Goal: Transaction & Acquisition: Purchase product/service

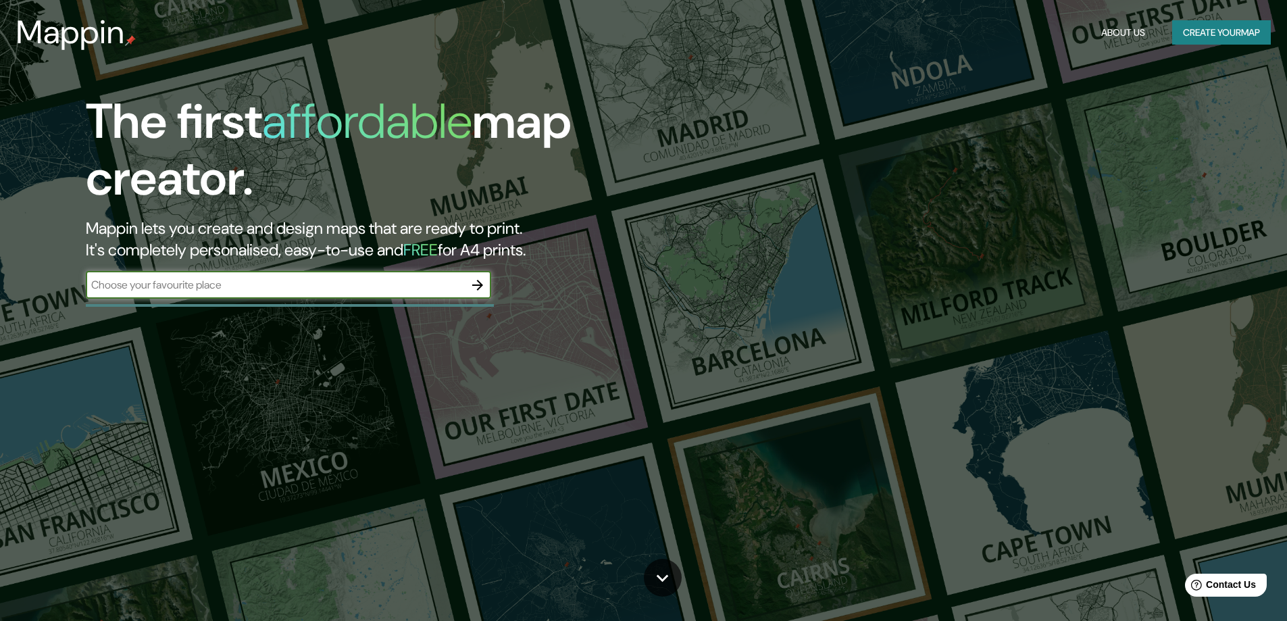
click at [193, 296] on div "​" at bounding box center [288, 285] width 405 height 27
click at [203, 289] on input "text" at bounding box center [275, 285] width 378 height 16
type input "lima"
click at [476, 292] on icon "button" at bounding box center [477, 285] width 16 height 16
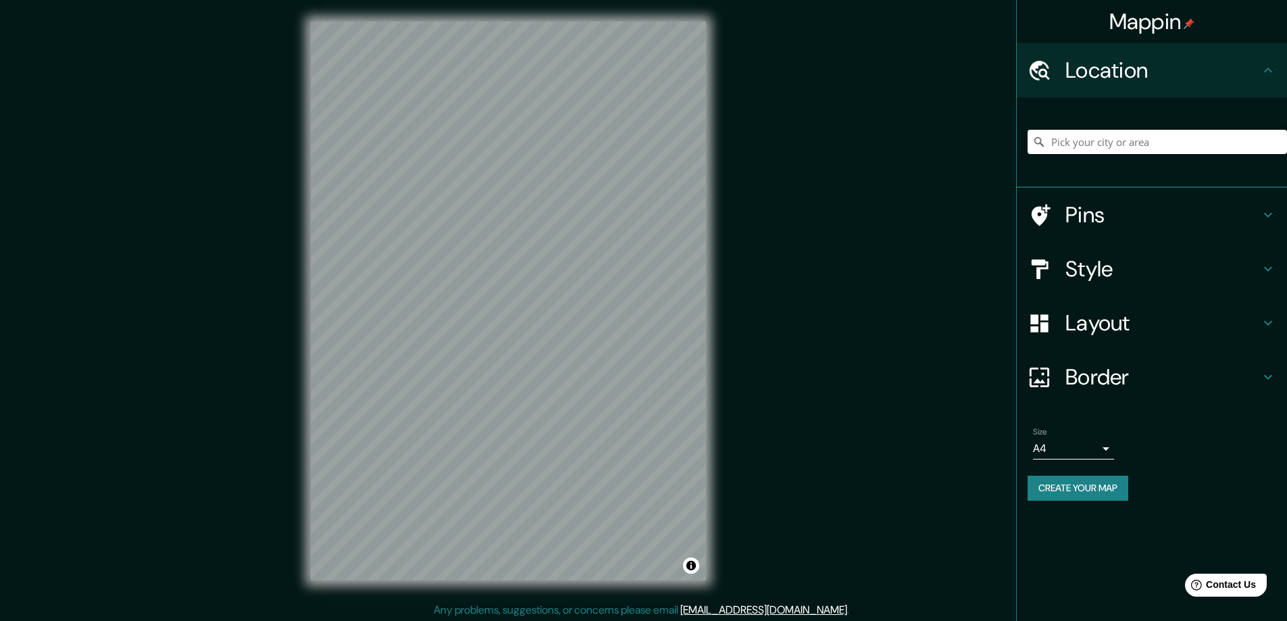
click at [726, 255] on div "© Mapbox © OpenStreetMap Improve this map" at bounding box center [508, 301] width 438 height 602
click at [1112, 142] on input "Pick your city or area" at bounding box center [1156, 142] width 259 height 24
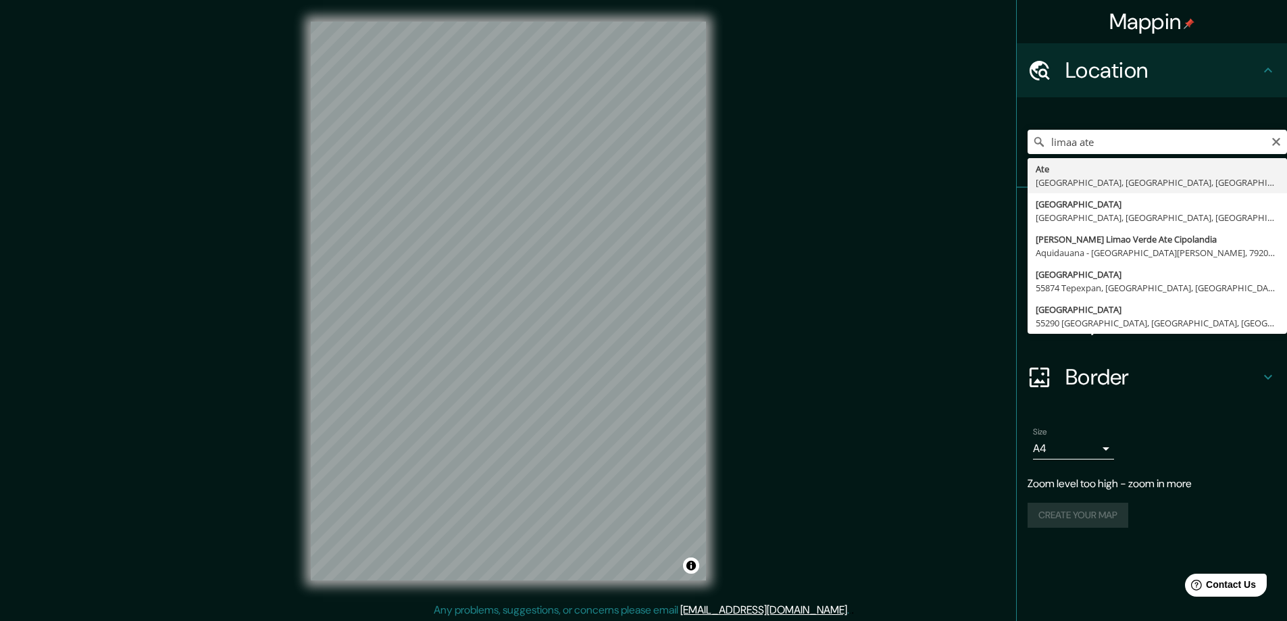
type input "Ate, [GEOGRAPHIC_DATA], [GEOGRAPHIC_DATA], [GEOGRAPHIC_DATA]"
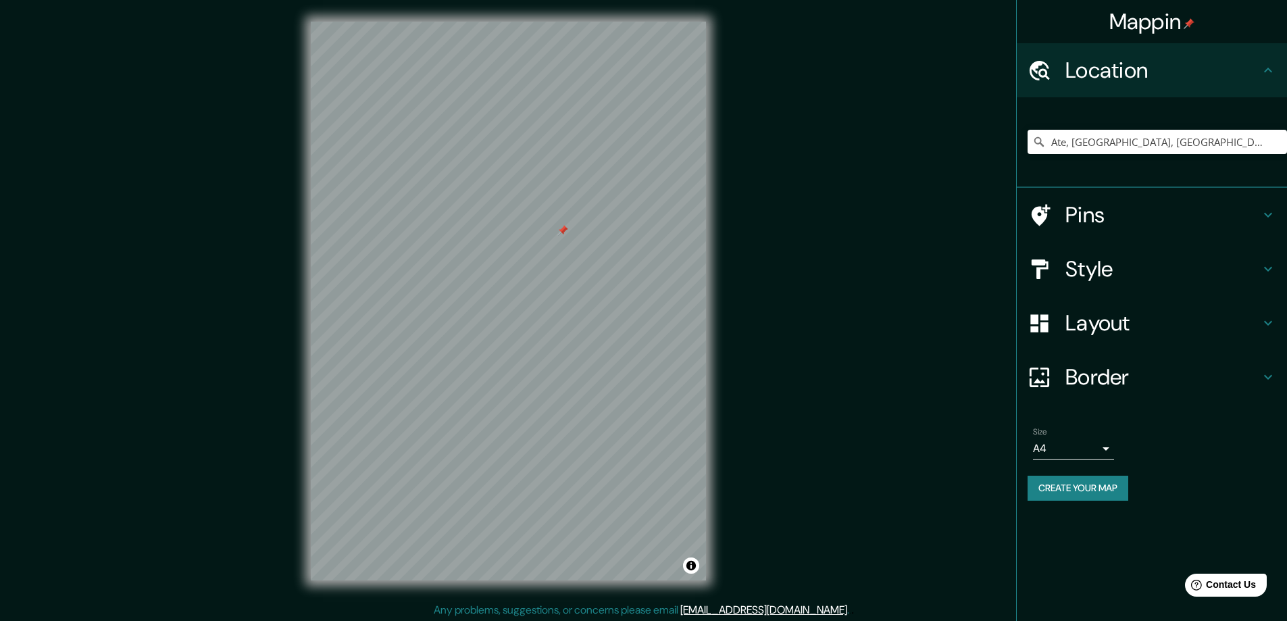
click at [1192, 234] on div "Pins" at bounding box center [1152, 215] width 270 height 54
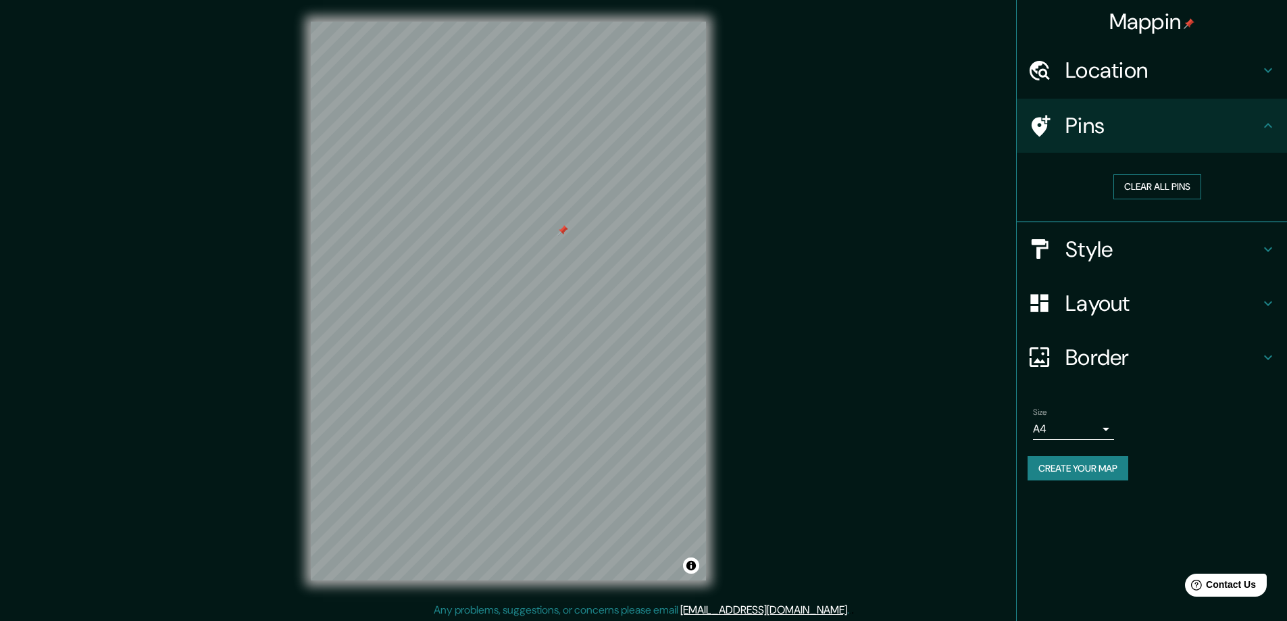
click at [1166, 190] on button "Clear all pins" at bounding box center [1157, 186] width 88 height 25
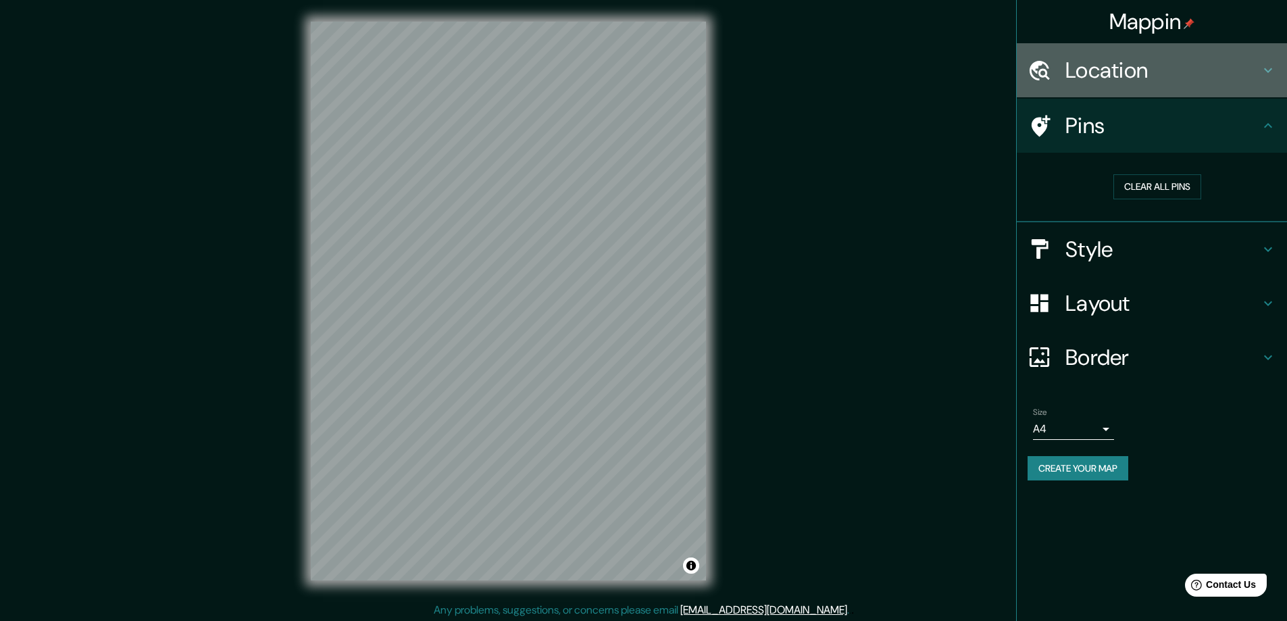
click at [1260, 68] on icon at bounding box center [1268, 70] width 16 height 16
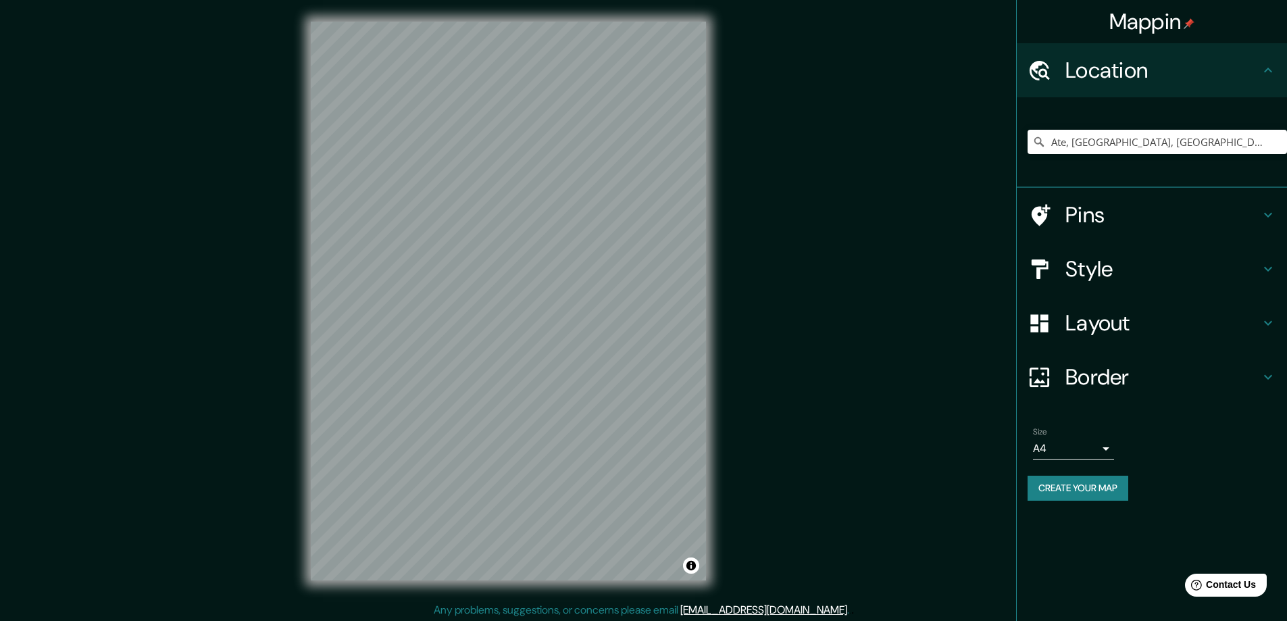
click at [1260, 68] on icon at bounding box center [1268, 70] width 16 height 16
click at [1175, 275] on h4 "Style" at bounding box center [1162, 268] width 195 height 27
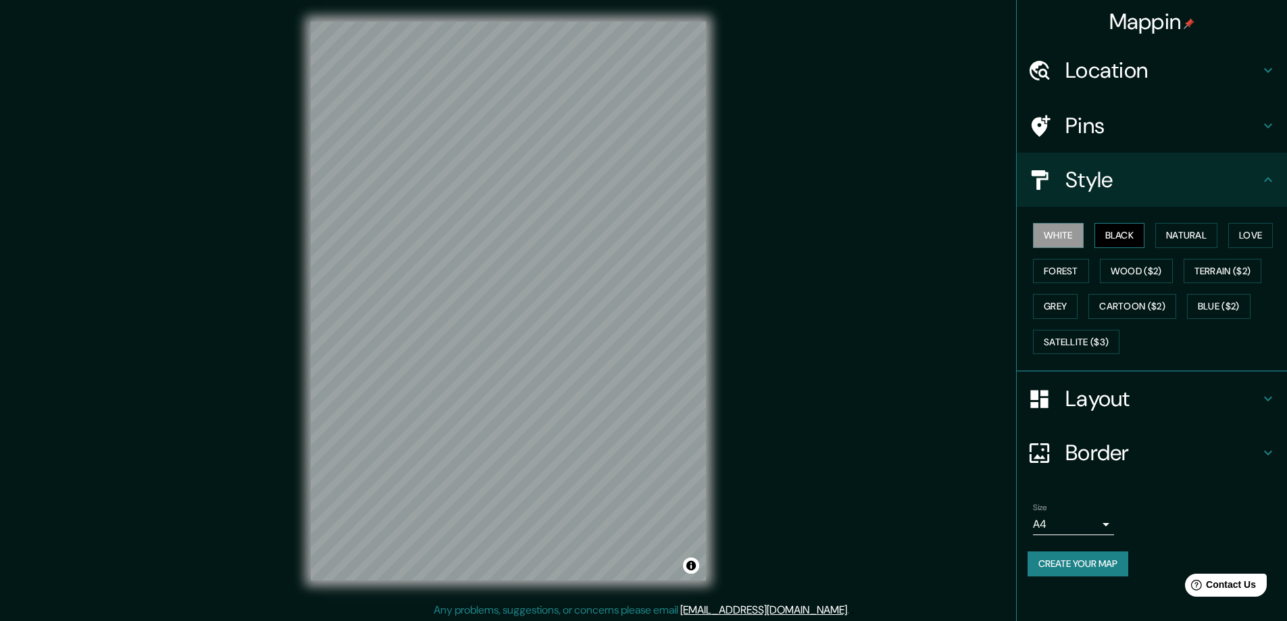
click at [1112, 232] on button "Black" at bounding box center [1119, 235] width 51 height 25
click at [1181, 240] on button "Natural" at bounding box center [1186, 235] width 62 height 25
click at [1239, 236] on button "Love" at bounding box center [1250, 235] width 45 height 25
click at [1142, 281] on button "Wood ($2)" at bounding box center [1136, 271] width 73 height 25
click at [1212, 276] on button "Terrain ($2)" at bounding box center [1222, 271] width 78 height 25
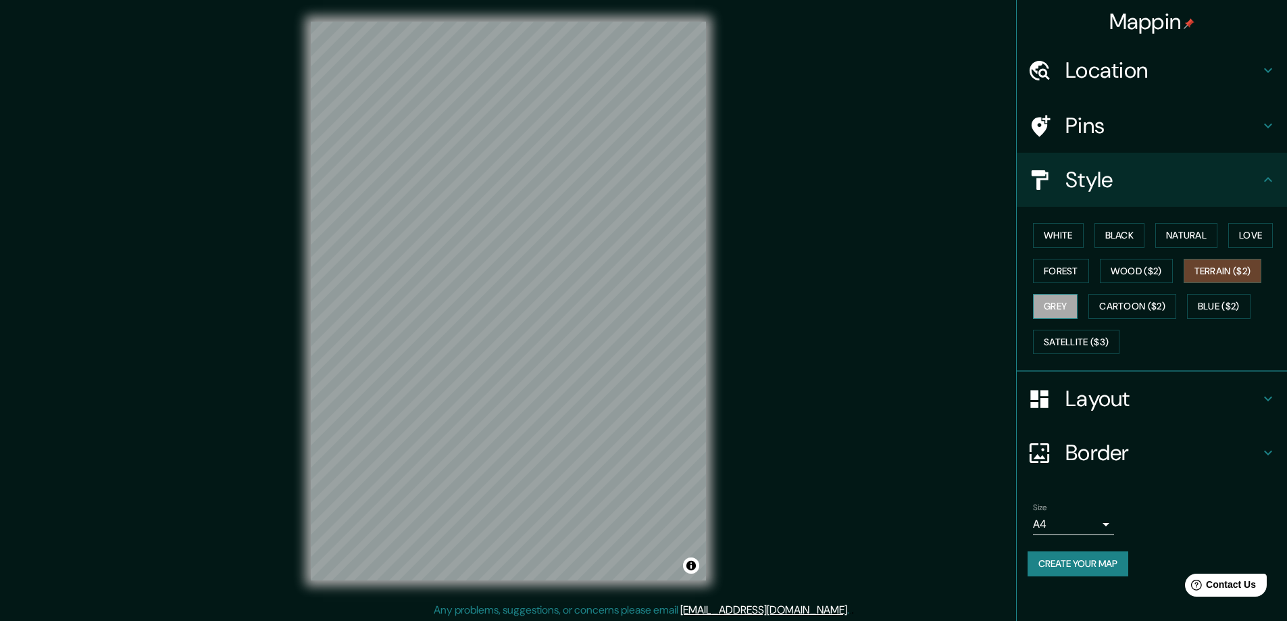
click at [1052, 308] on button "Grey" at bounding box center [1055, 306] width 45 height 25
click at [1138, 305] on button "Cartoon ($2)" at bounding box center [1132, 306] width 88 height 25
click at [1223, 307] on button "Blue ($2)" at bounding box center [1218, 306] width 63 height 25
click at [1071, 336] on button "Satellite ($3)" at bounding box center [1076, 342] width 86 height 25
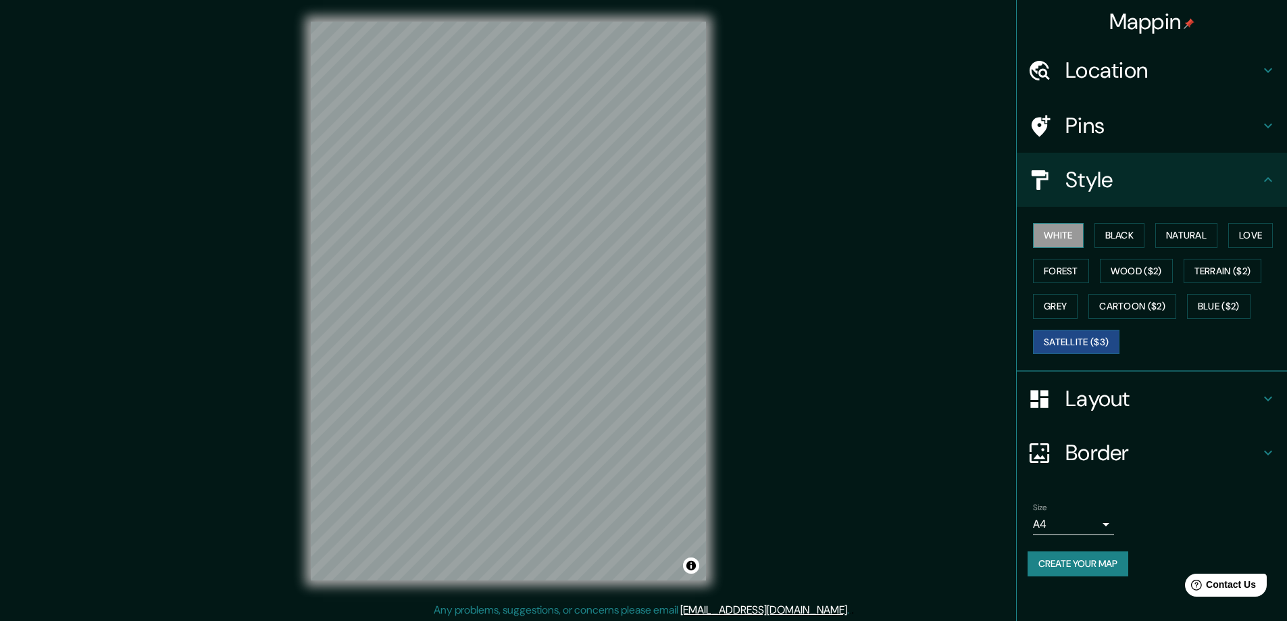
click at [1059, 232] on button "White" at bounding box center [1058, 235] width 51 height 25
click at [1098, 235] on button "Black" at bounding box center [1119, 235] width 51 height 25
click at [1138, 233] on button "Black" at bounding box center [1119, 235] width 51 height 25
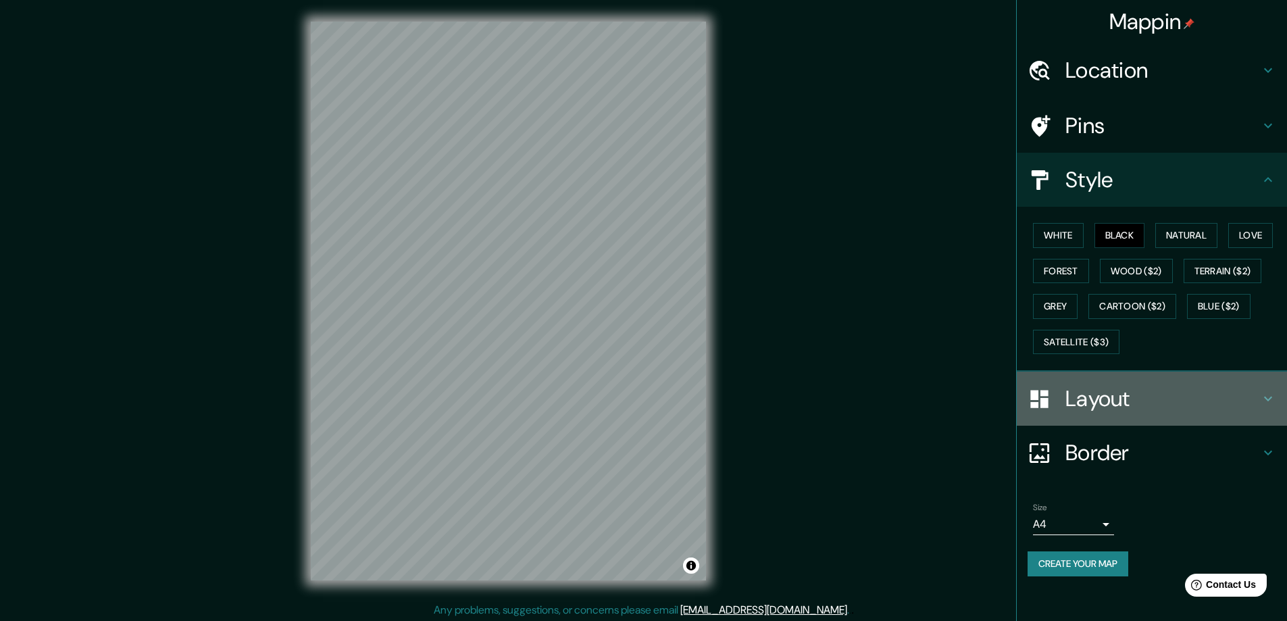
click at [1129, 397] on h4 "Layout" at bounding box center [1162, 398] width 195 height 27
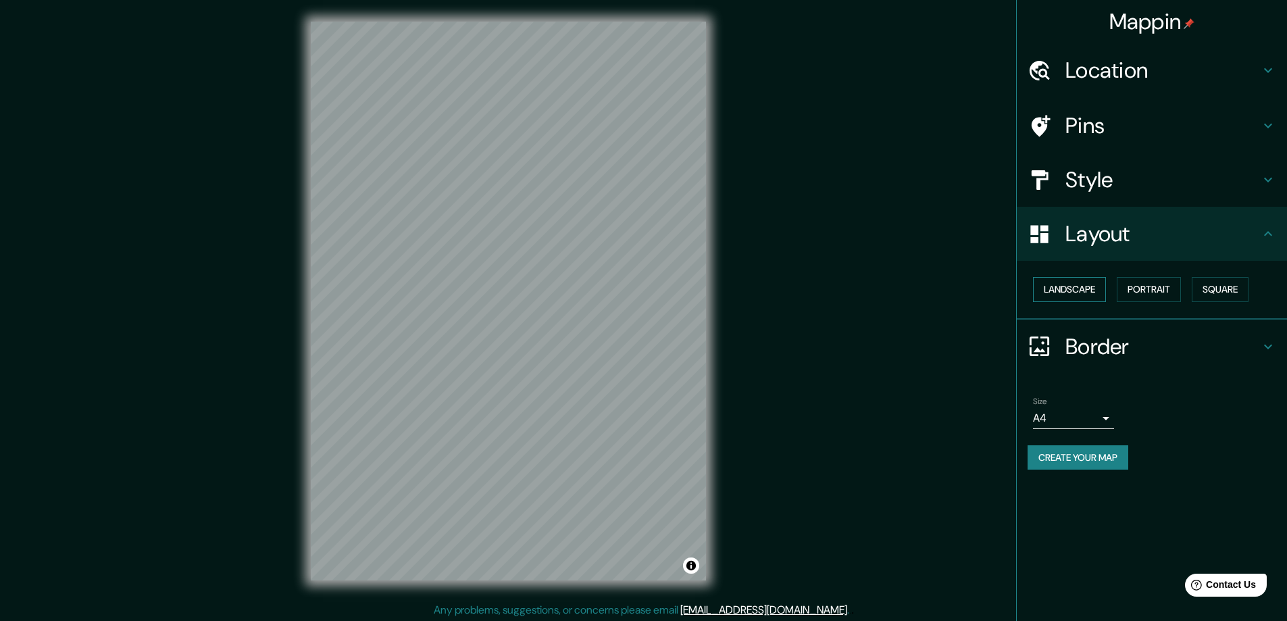
click at [1078, 290] on button "Landscape" at bounding box center [1069, 289] width 73 height 25
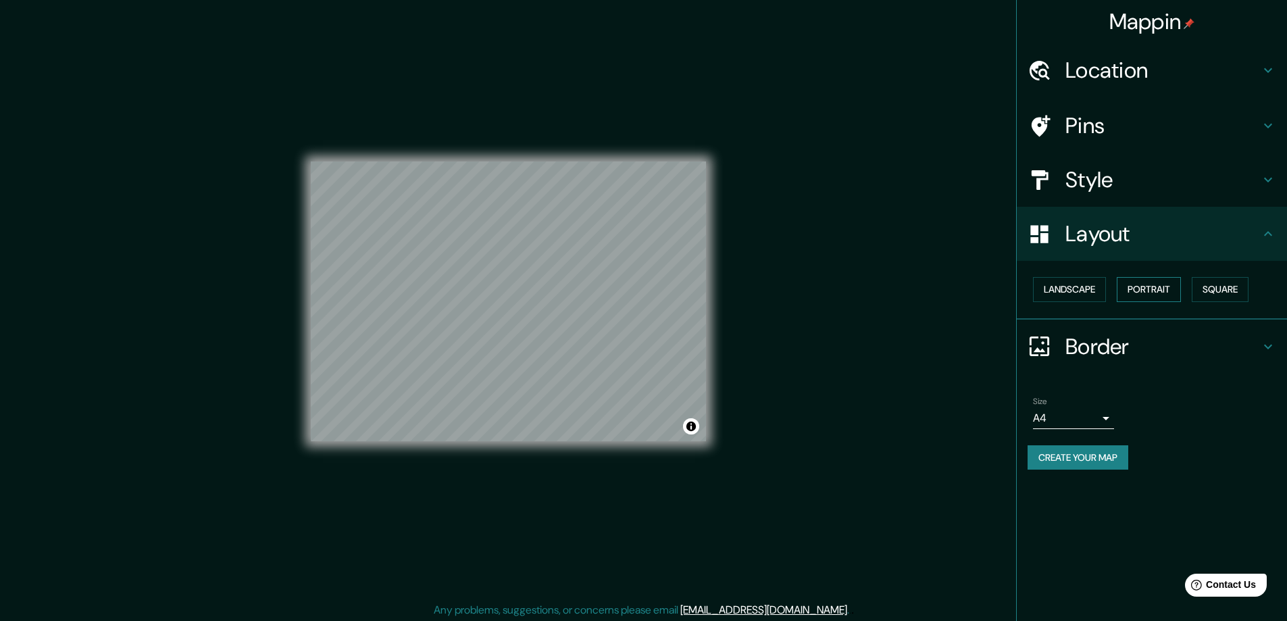
click at [1148, 286] on button "Portrait" at bounding box center [1149, 289] width 64 height 25
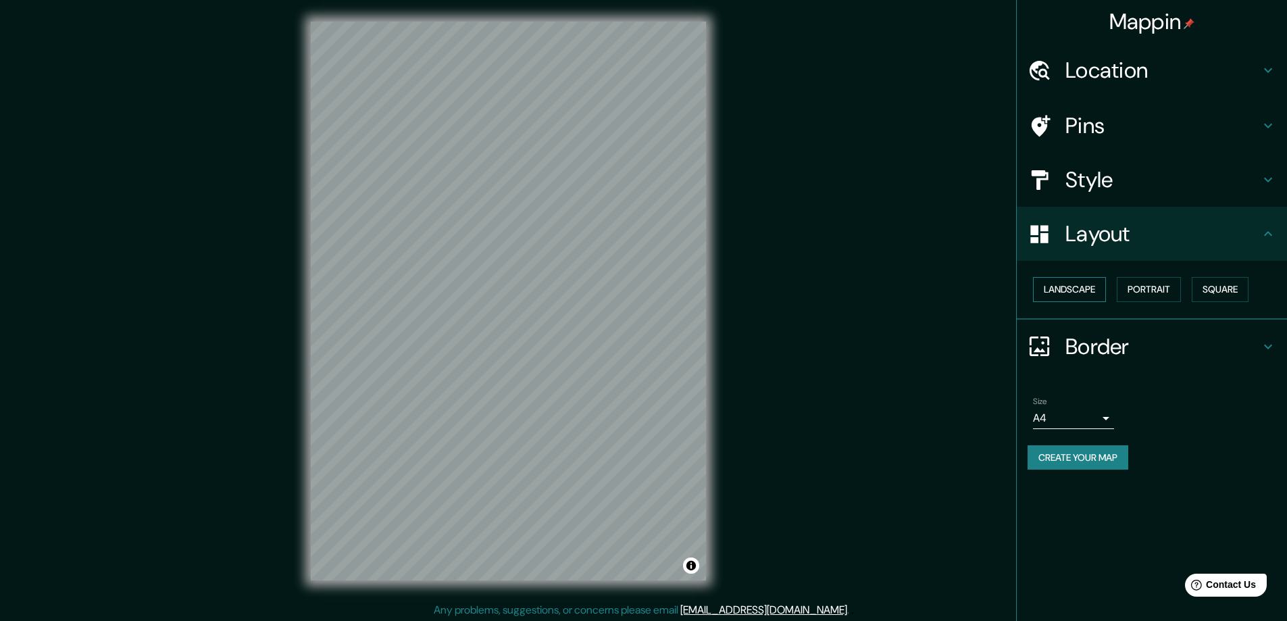
click at [1065, 286] on button "Landscape" at bounding box center [1069, 289] width 73 height 25
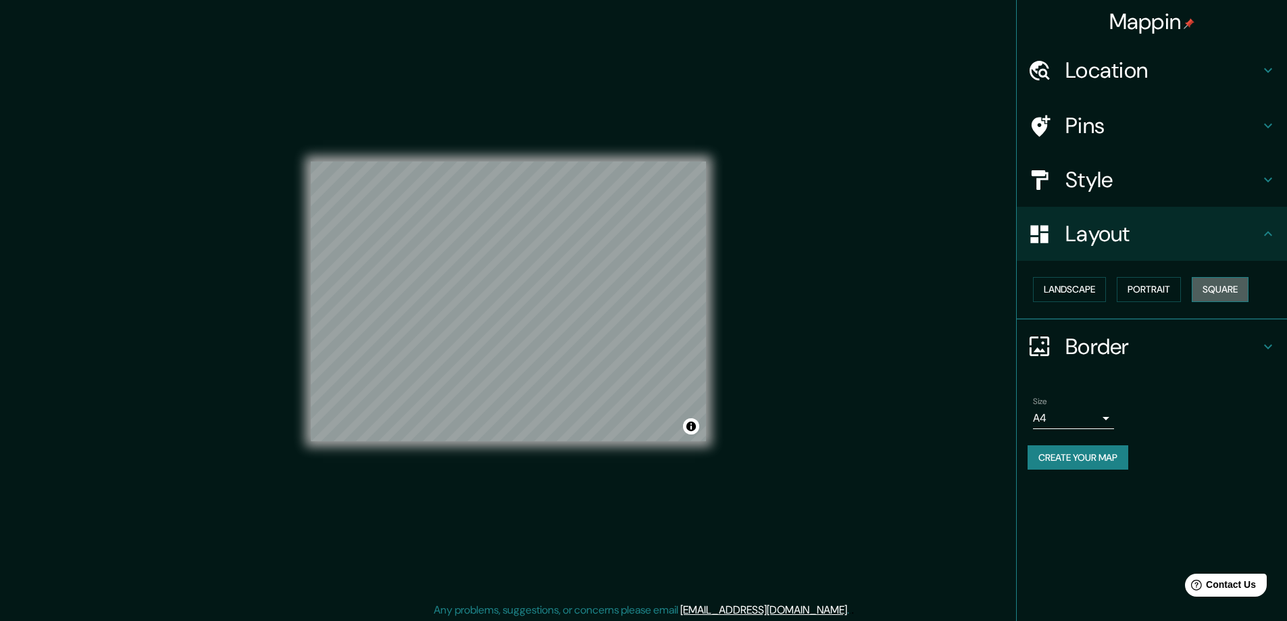
click at [1219, 289] on button "Square" at bounding box center [1220, 289] width 57 height 25
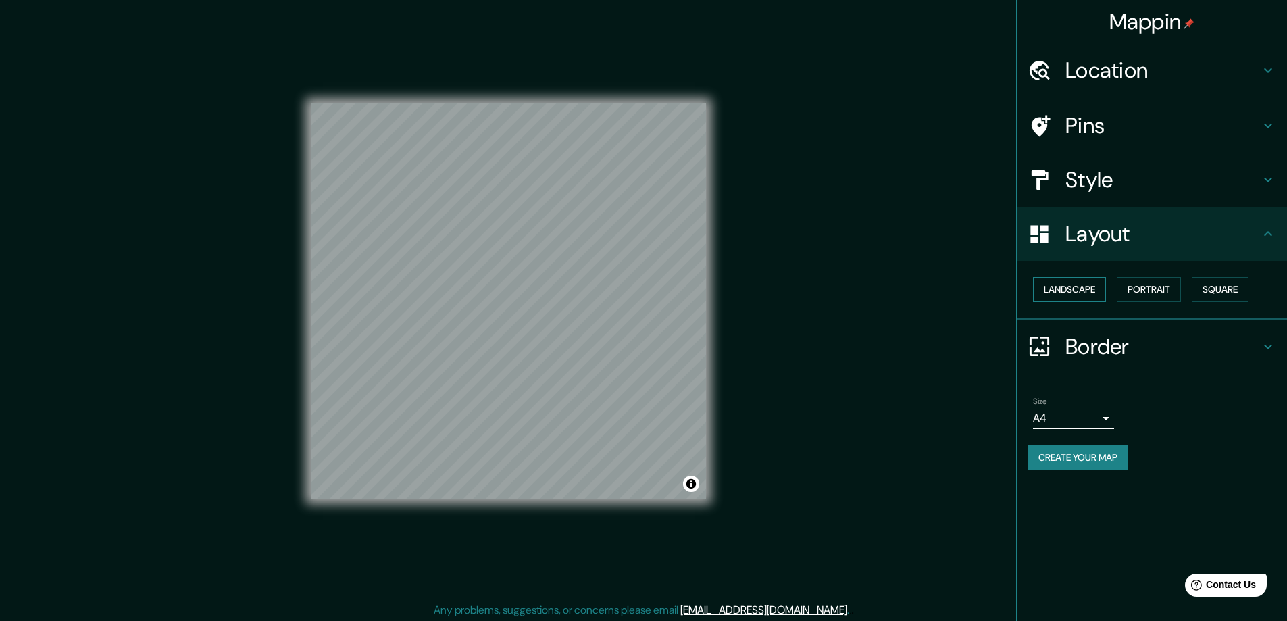
click at [1090, 290] on button "Landscape" at bounding box center [1069, 289] width 73 height 25
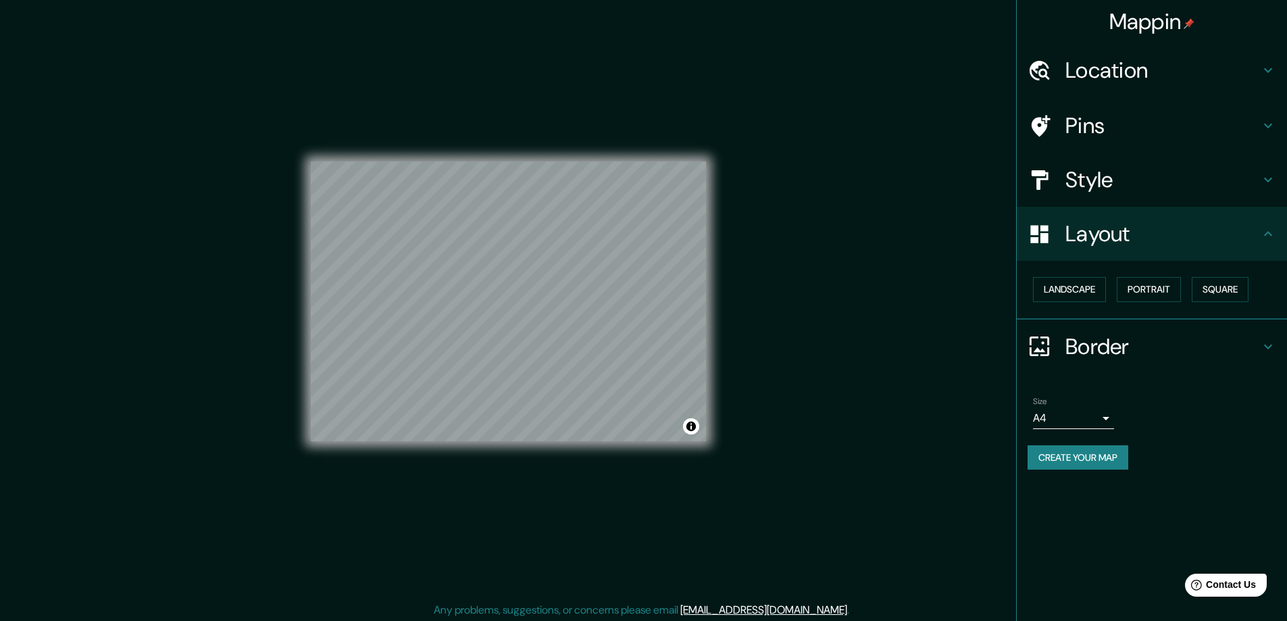
click at [1069, 421] on body "Mappin Location [GEOGRAPHIC_DATA], [GEOGRAPHIC_DATA], [GEOGRAPHIC_DATA], [GEOGR…" at bounding box center [643, 310] width 1287 height 621
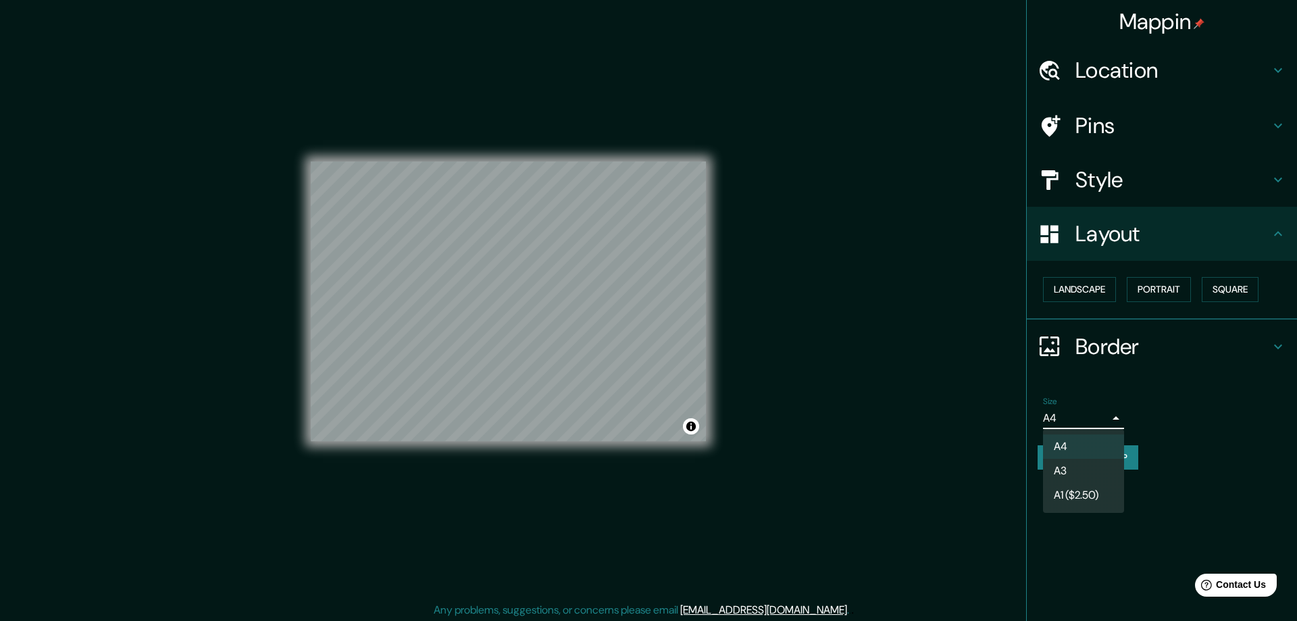
click at [1078, 461] on li "A3" at bounding box center [1083, 471] width 81 height 24
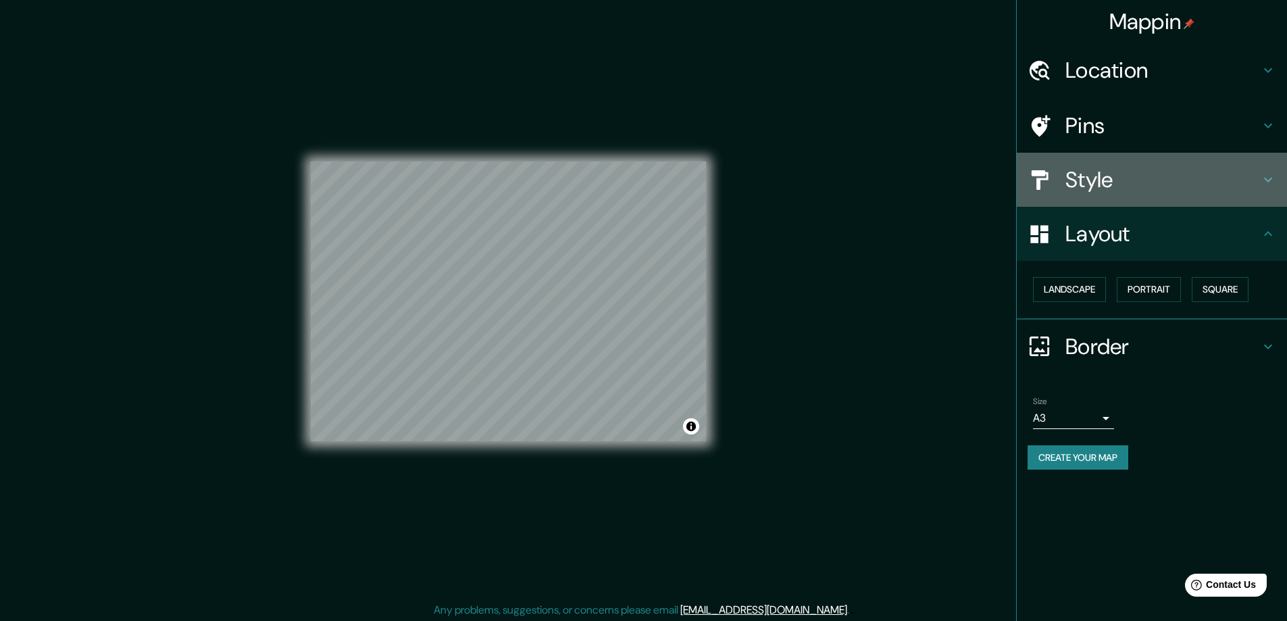
click at [1116, 172] on h4 "Style" at bounding box center [1162, 179] width 195 height 27
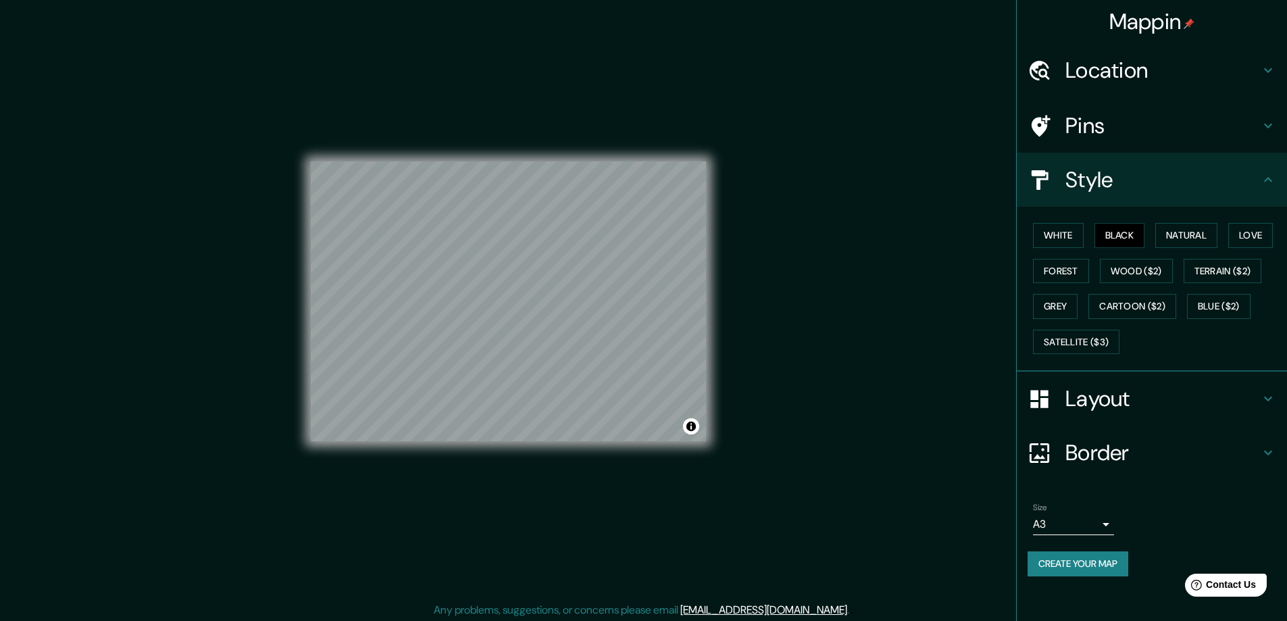
click at [1075, 248] on div "White Black Natural Love Forest Wood ($2) Terrain ($2) Grey Cartoon ($2) Blue (…" at bounding box center [1156, 288] width 259 height 142
click at [1062, 235] on button "White" at bounding box center [1058, 235] width 51 height 25
click at [1181, 236] on button "Natural" at bounding box center [1186, 235] width 62 height 25
click at [1217, 247] on button "Natural" at bounding box center [1186, 235] width 62 height 25
click at [1244, 234] on button "Love" at bounding box center [1250, 235] width 45 height 25
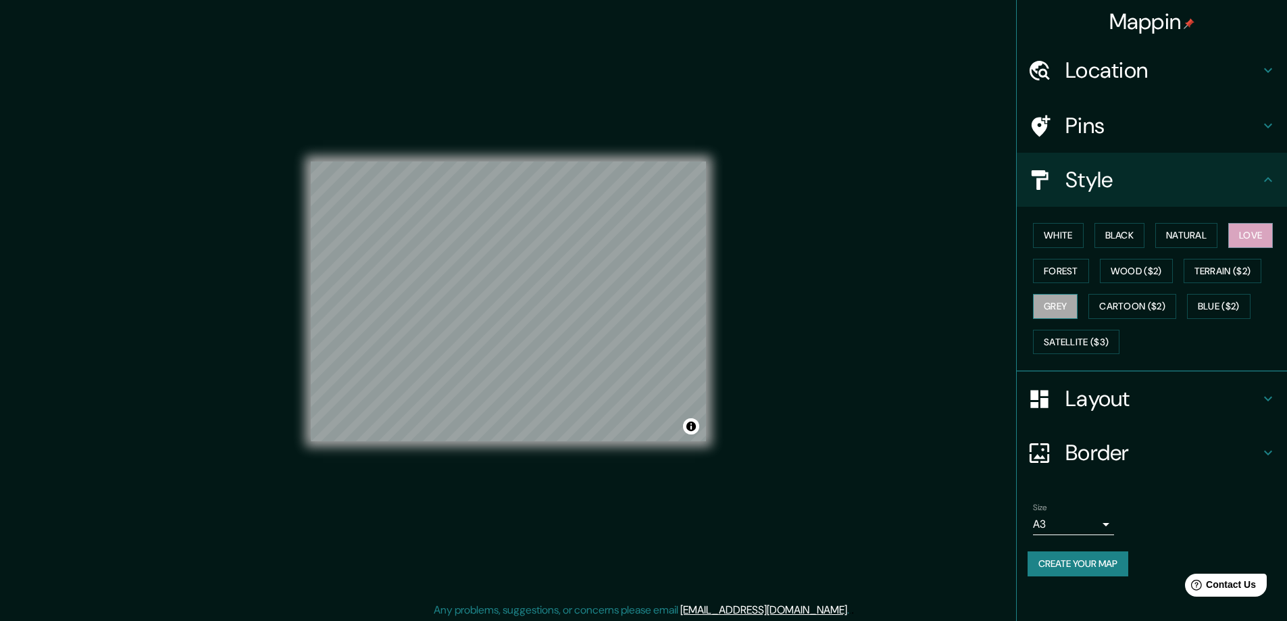
click at [1052, 301] on button "Grey" at bounding box center [1055, 306] width 45 height 25
click at [1118, 300] on button "Cartoon ($2)" at bounding box center [1132, 306] width 88 height 25
click at [1066, 303] on button "Grey" at bounding box center [1055, 306] width 45 height 25
click at [1191, 307] on button "Blue ($2)" at bounding box center [1218, 306] width 63 height 25
click at [1062, 526] on body "Mappin Location Ate, [GEOGRAPHIC_DATA], [GEOGRAPHIC_DATA], [GEOGRAPHIC_DATA] Pi…" at bounding box center [643, 310] width 1287 height 621
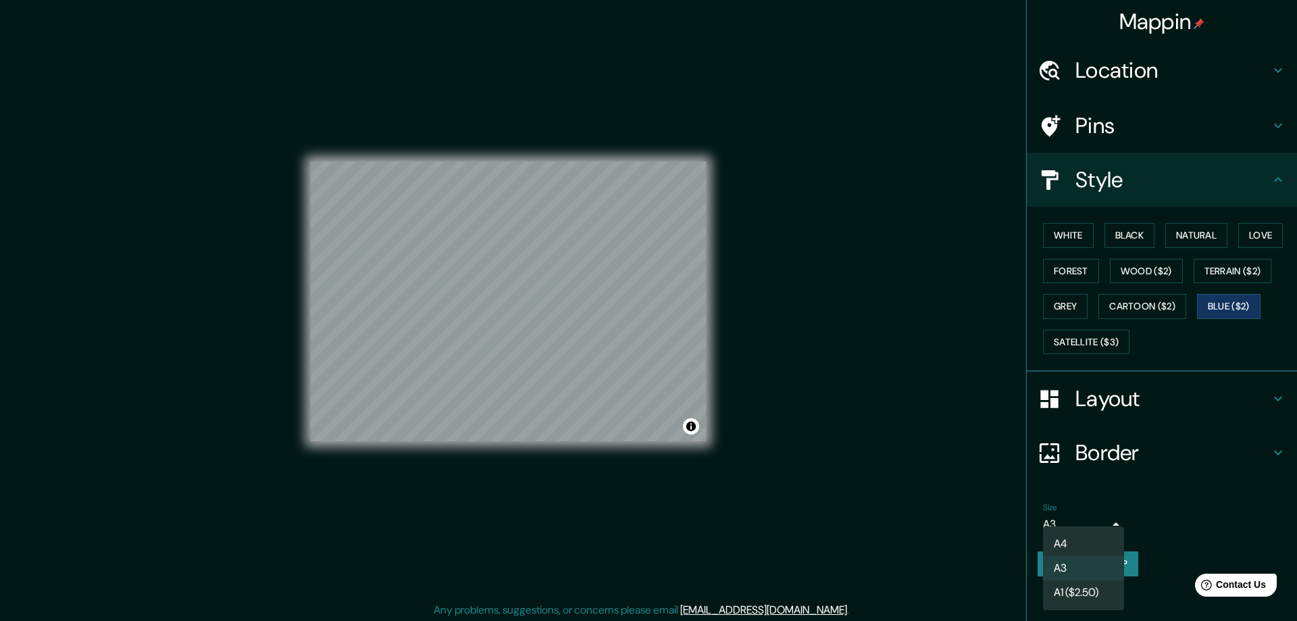
click at [1077, 549] on li "A4" at bounding box center [1083, 544] width 81 height 24
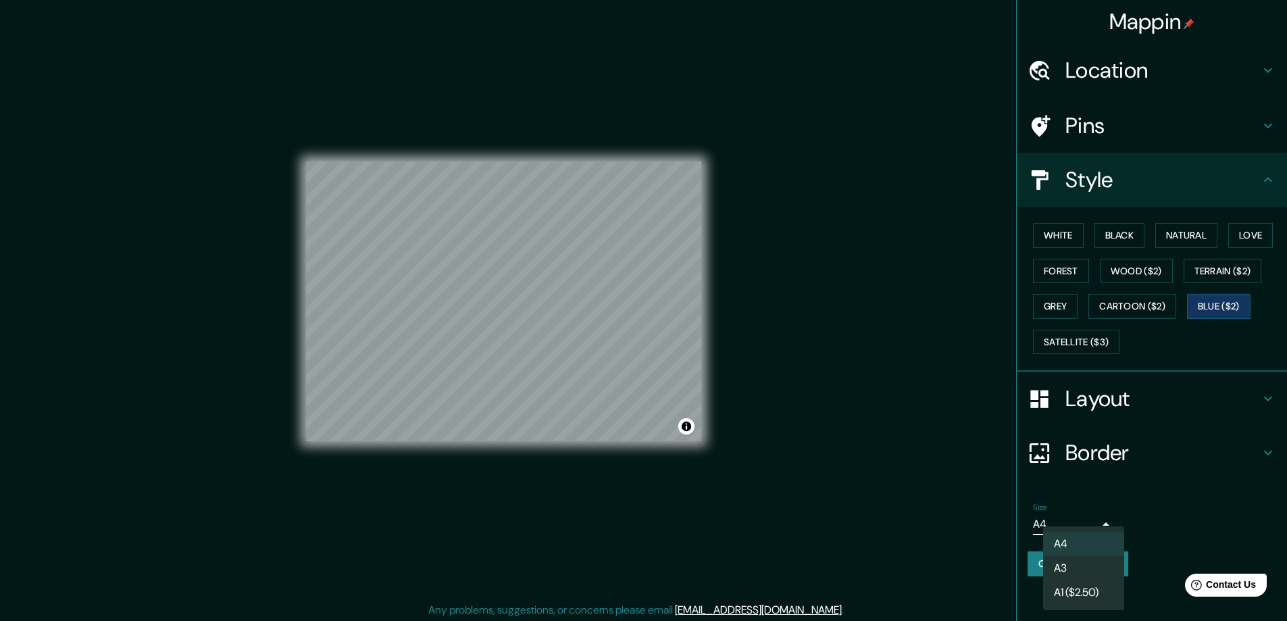
click at [1076, 520] on body "Mappin Location Ate, [GEOGRAPHIC_DATA], [GEOGRAPHIC_DATA], [GEOGRAPHIC_DATA] Pi…" at bounding box center [643, 310] width 1287 height 621
drag, startPoint x: 1070, startPoint y: 569, endPoint x: 1066, endPoint y: 561, distance: 9.7
click at [1069, 569] on li "A3" at bounding box center [1083, 568] width 81 height 24
type input "a4"
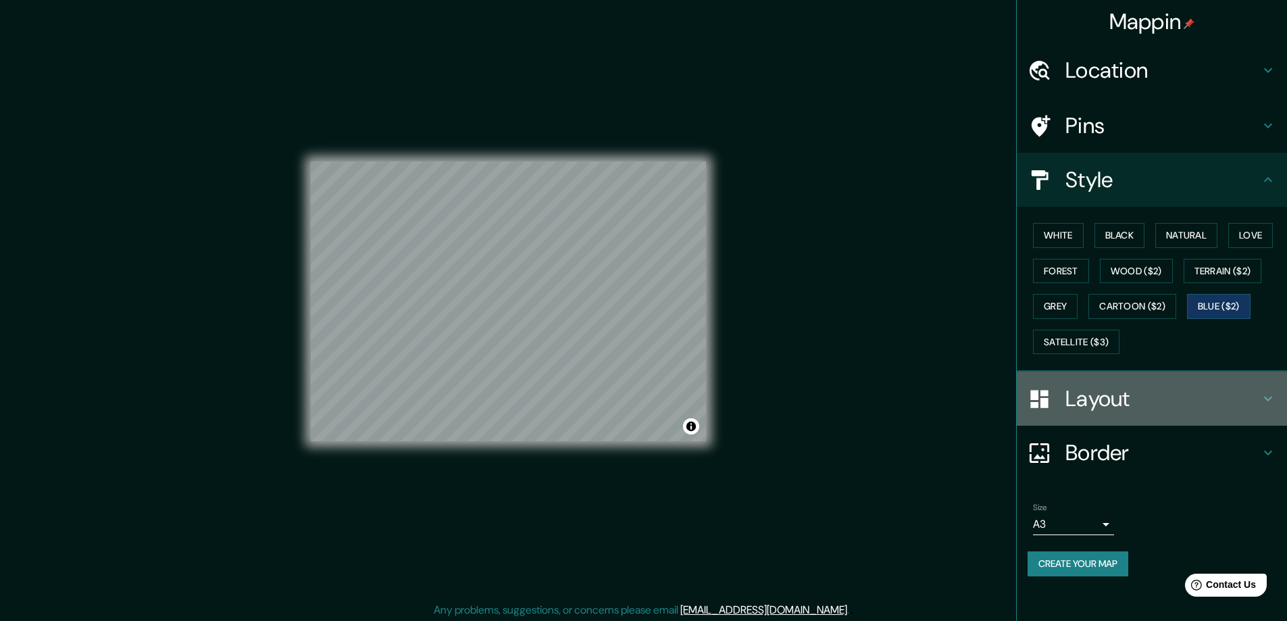
click at [1137, 397] on h4 "Layout" at bounding box center [1162, 398] width 195 height 27
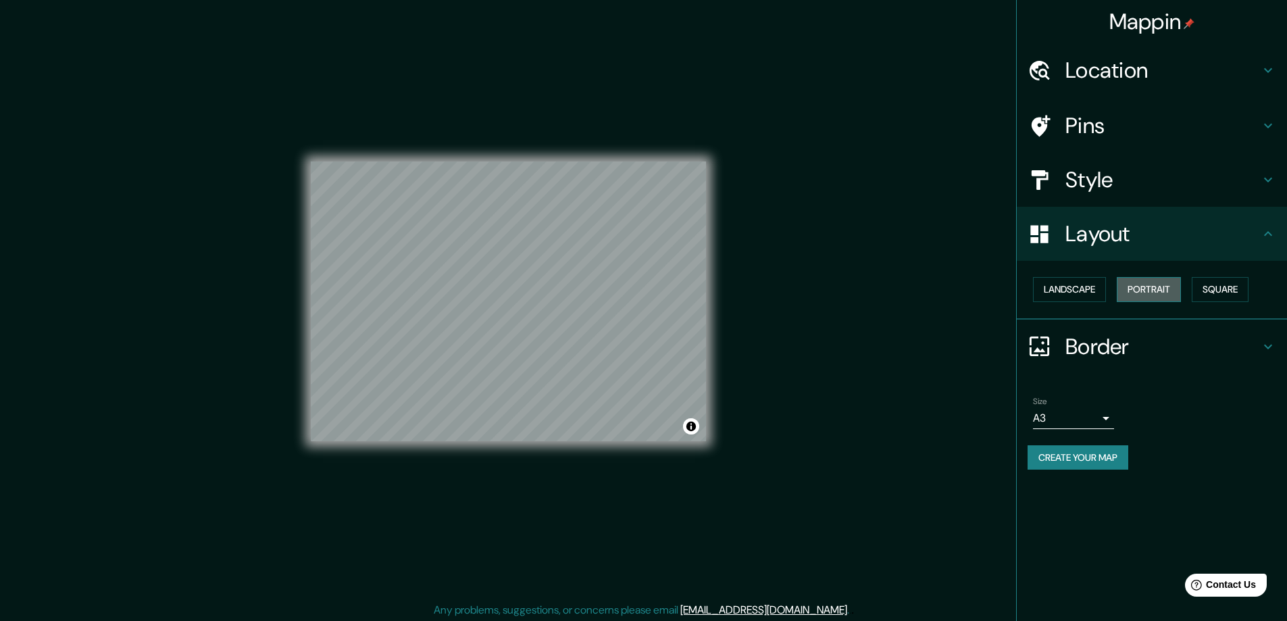
click at [1155, 296] on button "Portrait" at bounding box center [1149, 289] width 64 height 25
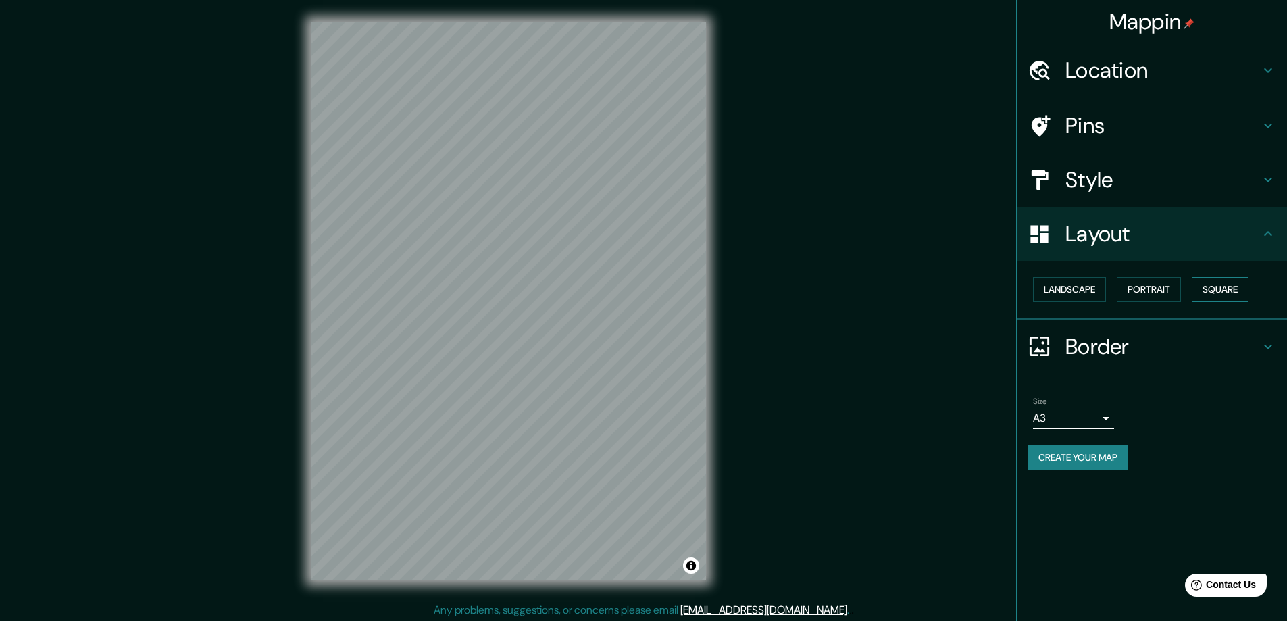
click at [1244, 290] on button "Square" at bounding box center [1220, 289] width 57 height 25
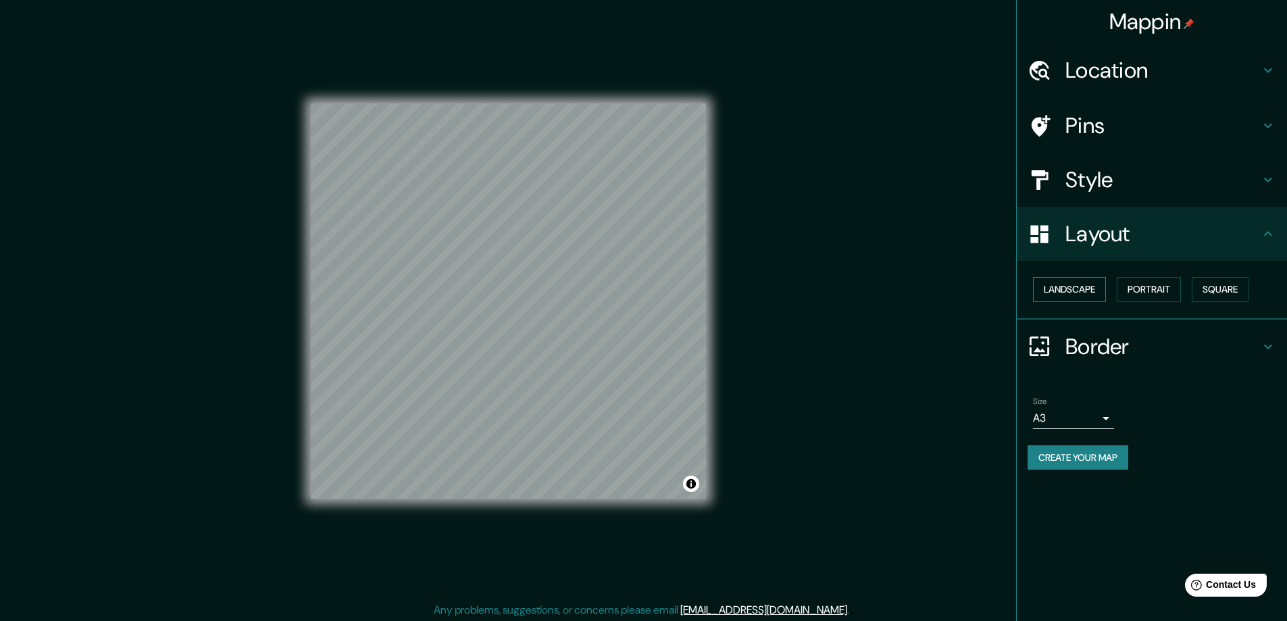
click at [1048, 287] on button "Landscape" at bounding box center [1069, 289] width 73 height 25
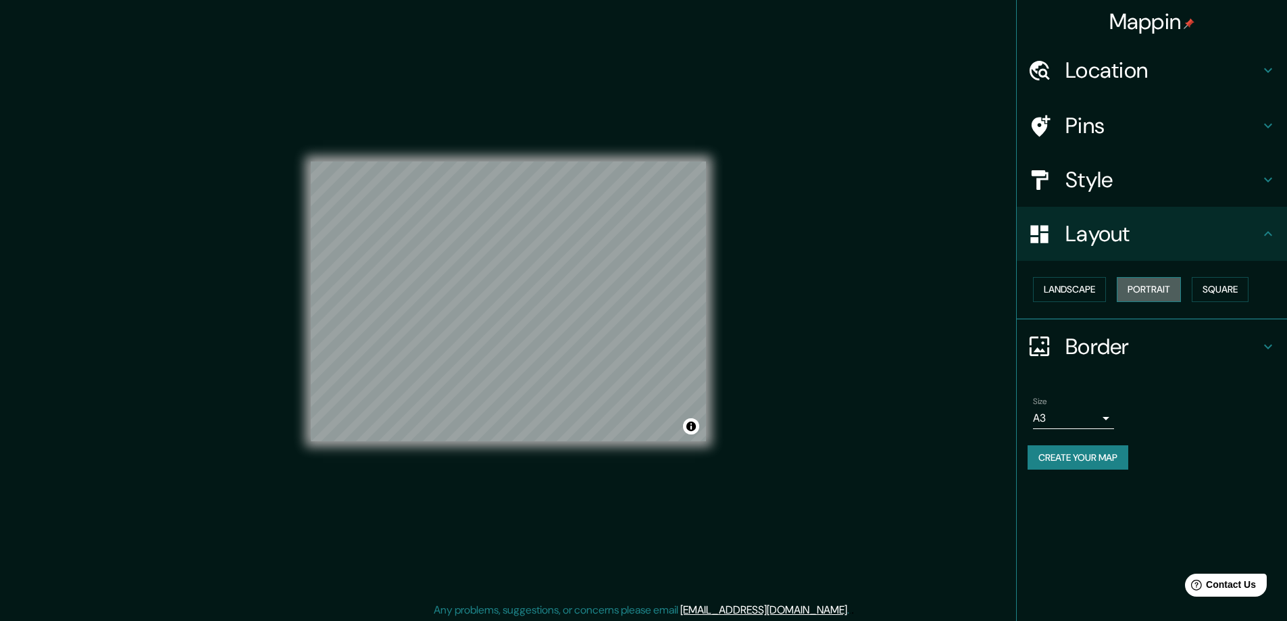
click at [1144, 284] on button "Portrait" at bounding box center [1149, 289] width 64 height 25
